Goal: Find specific page/section: Find specific page/section

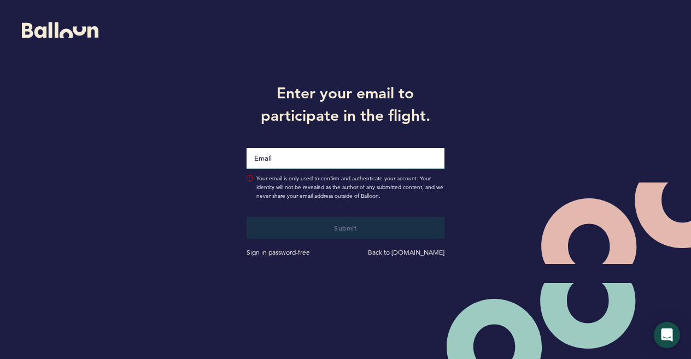
click at [342, 151] on input "Email" at bounding box center [344, 158] width 197 height 21
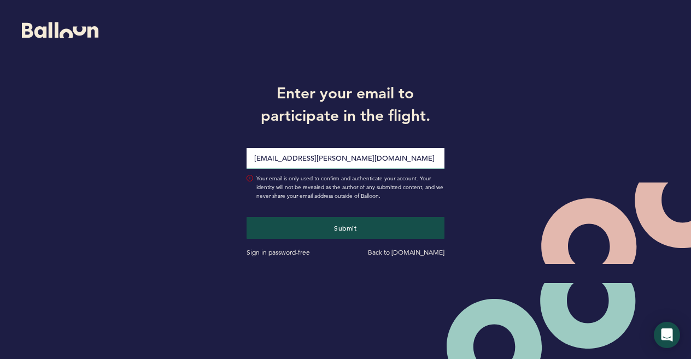
type input "[EMAIL_ADDRESS][PERSON_NAME][DOMAIN_NAME]"
click at [246, 217] on button "Submit" at bounding box center [344, 228] width 197 height 22
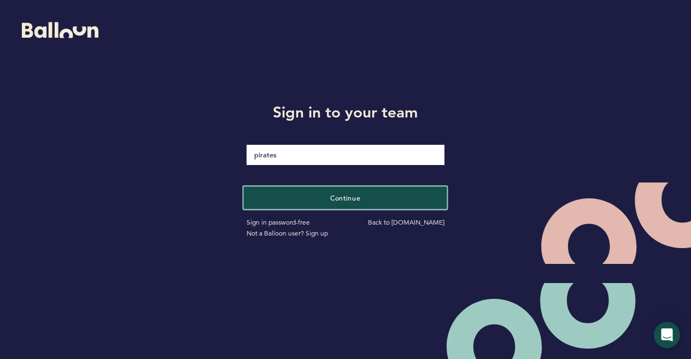
click at [338, 188] on button "Continue" at bounding box center [345, 197] width 203 height 22
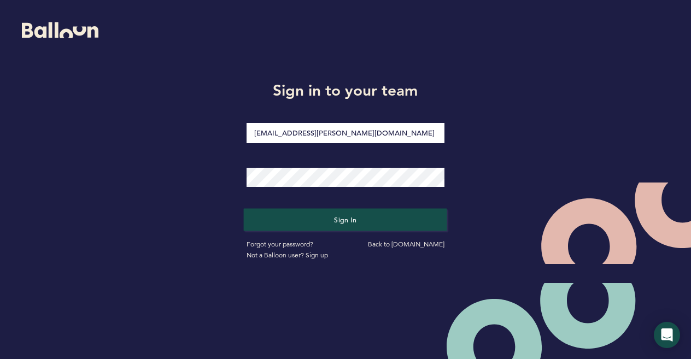
drag, startPoint x: 326, startPoint y: 232, endPoint x: 331, endPoint y: 226, distance: 7.7
click at [331, 226] on form "Sign in to your team [EMAIL_ADDRESS][PERSON_NAME][DOMAIN_NAME] Sign in Forgot y…" at bounding box center [345, 168] width 230 height 217
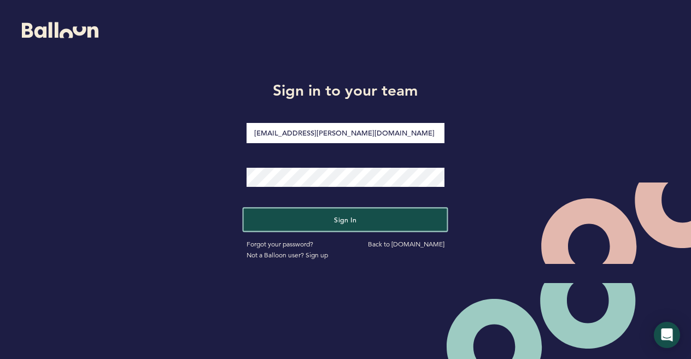
click at [331, 226] on button "Sign in" at bounding box center [345, 220] width 203 height 22
